Goal: Transaction & Acquisition: Purchase product/service

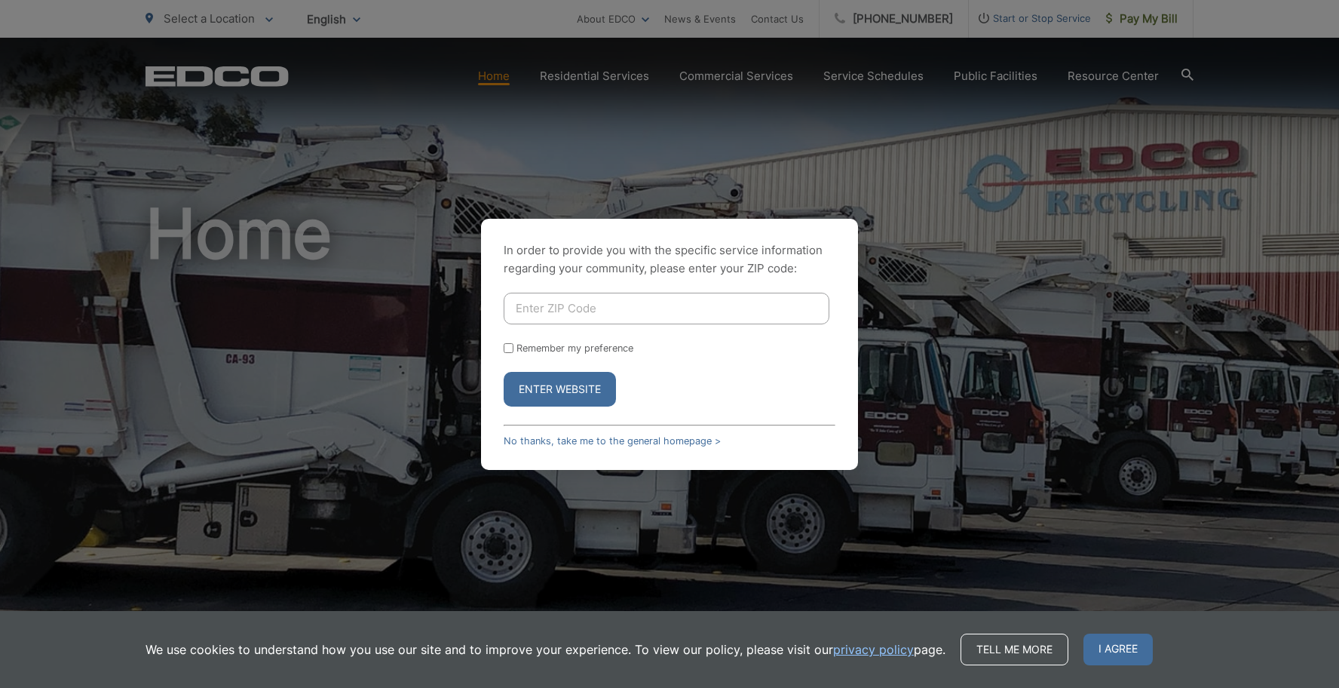
click at [642, 302] on input "Enter ZIP Code" at bounding box center [667, 309] width 326 height 32
type input "92069"
click at [511, 347] on input "Remember my preference" at bounding box center [509, 348] width 10 height 10
checkbox input "true"
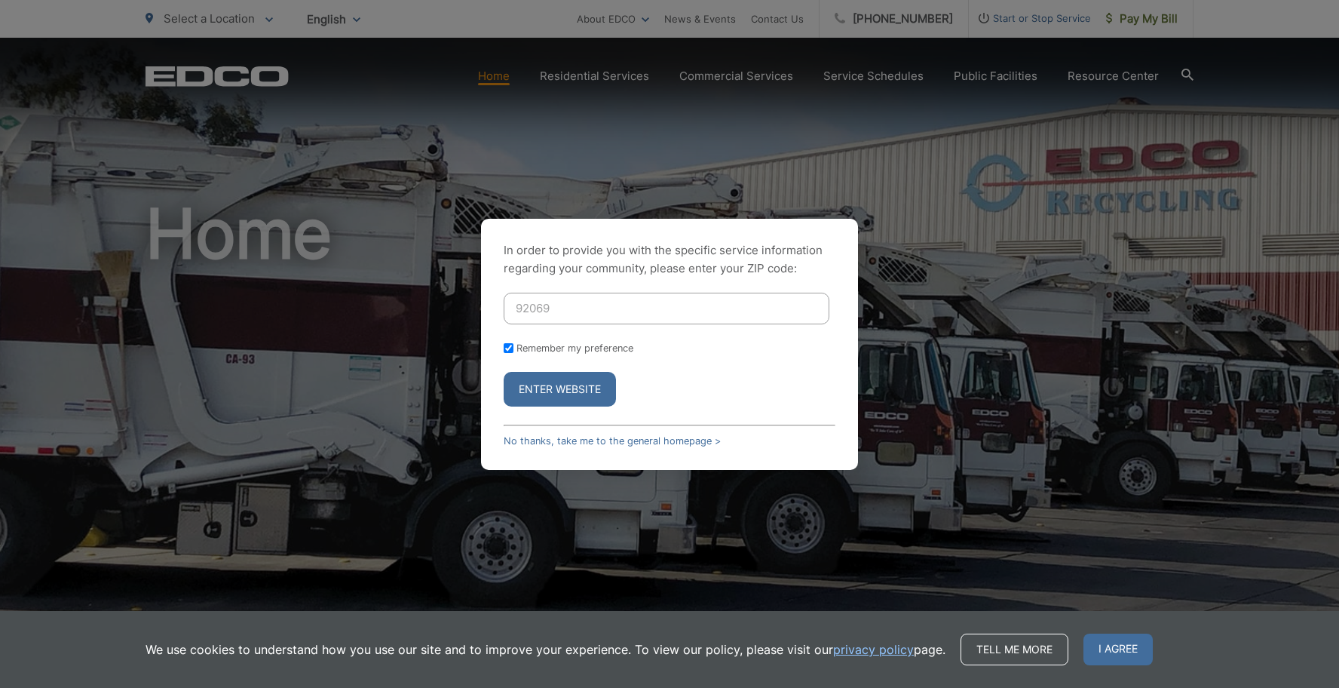
click at [557, 390] on button "Enter Website" at bounding box center [560, 389] width 112 height 35
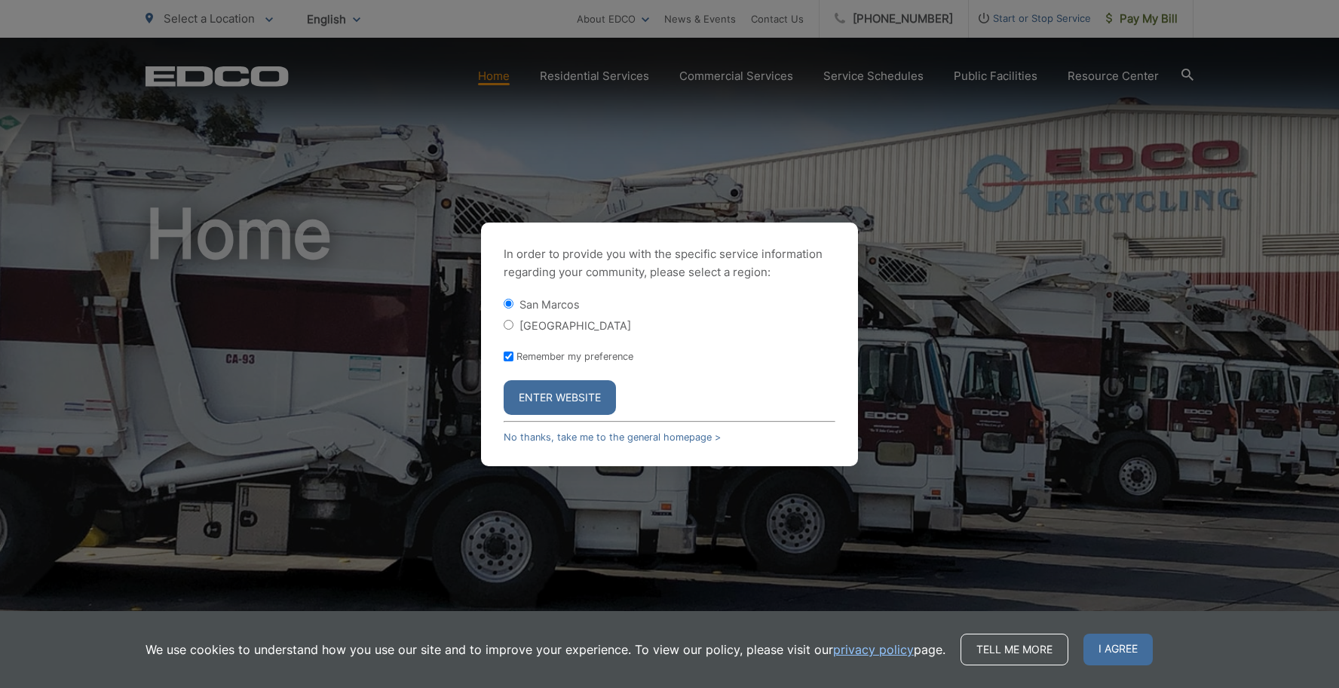
click at [548, 386] on button "Enter Website" at bounding box center [560, 397] width 112 height 35
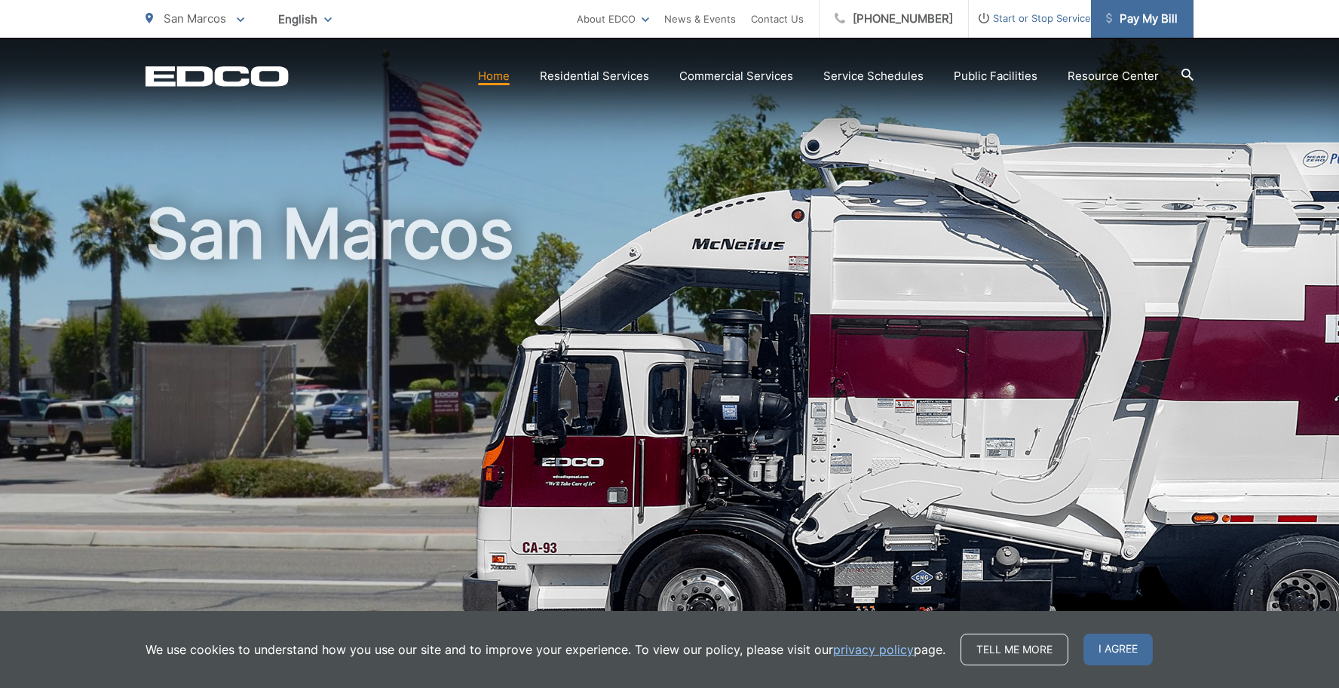
click at [1124, 20] on span "Pay My Bill" at bounding box center [1142, 19] width 72 height 18
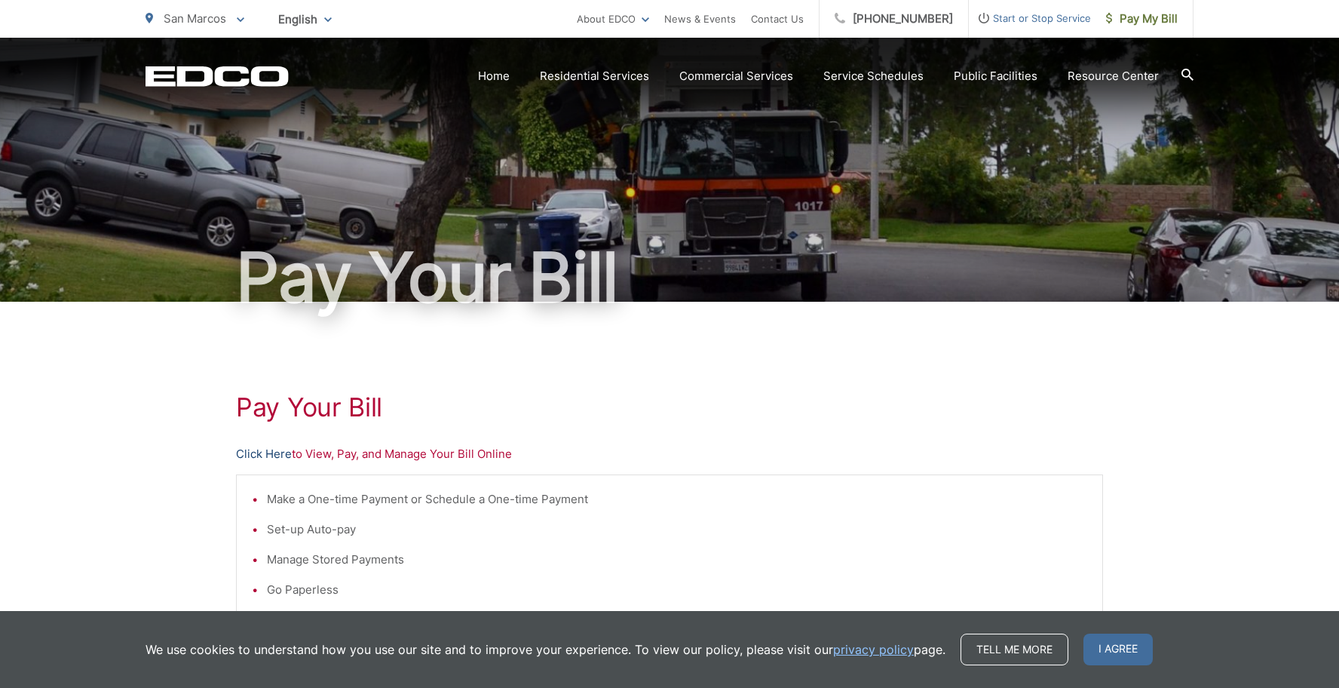
click at [253, 451] on link "Click Here" at bounding box center [264, 454] width 56 height 18
